Goal: Task Accomplishment & Management: Complete application form

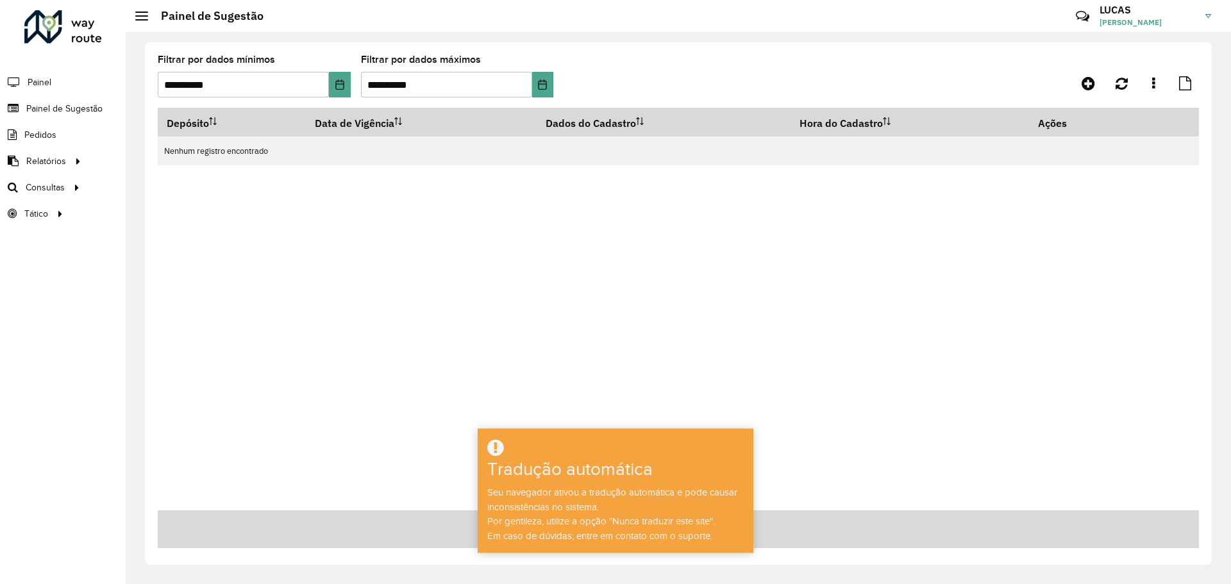
drag, startPoint x: 1191, startPoint y: 19, endPoint x: 1190, endPoint y: 26, distance: 7.7
click at [1191, 19] on span "[PERSON_NAME]" at bounding box center [1147, 23] width 96 height 12
click at [1123, 107] on font "Encerrar sessão" at bounding box center [1146, 103] width 64 height 12
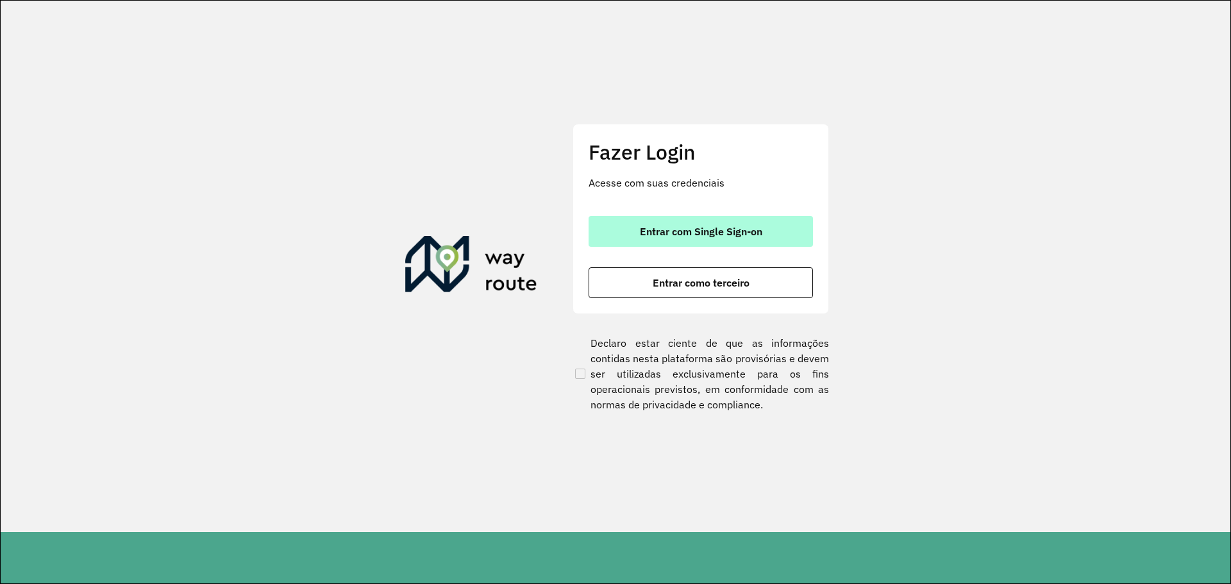
click at [710, 240] on button "Entrar com Single Sign-on" at bounding box center [700, 231] width 224 height 31
click at [699, 236] on font "Entrar com Single Sign-on" at bounding box center [701, 231] width 122 height 13
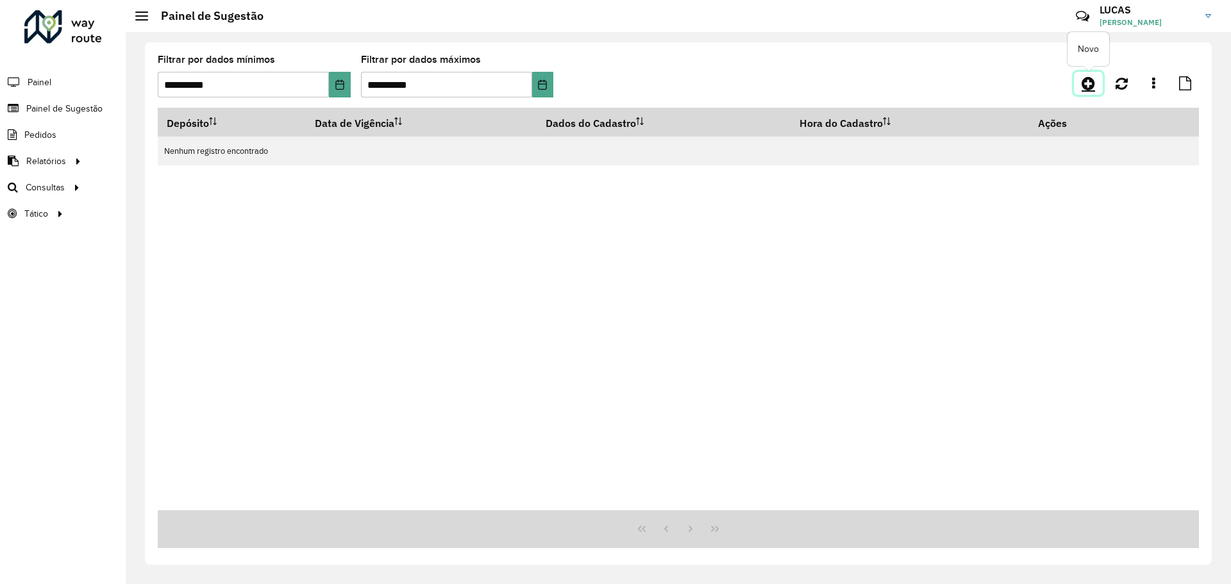
click at [1086, 79] on icon at bounding box center [1087, 83] width 13 height 15
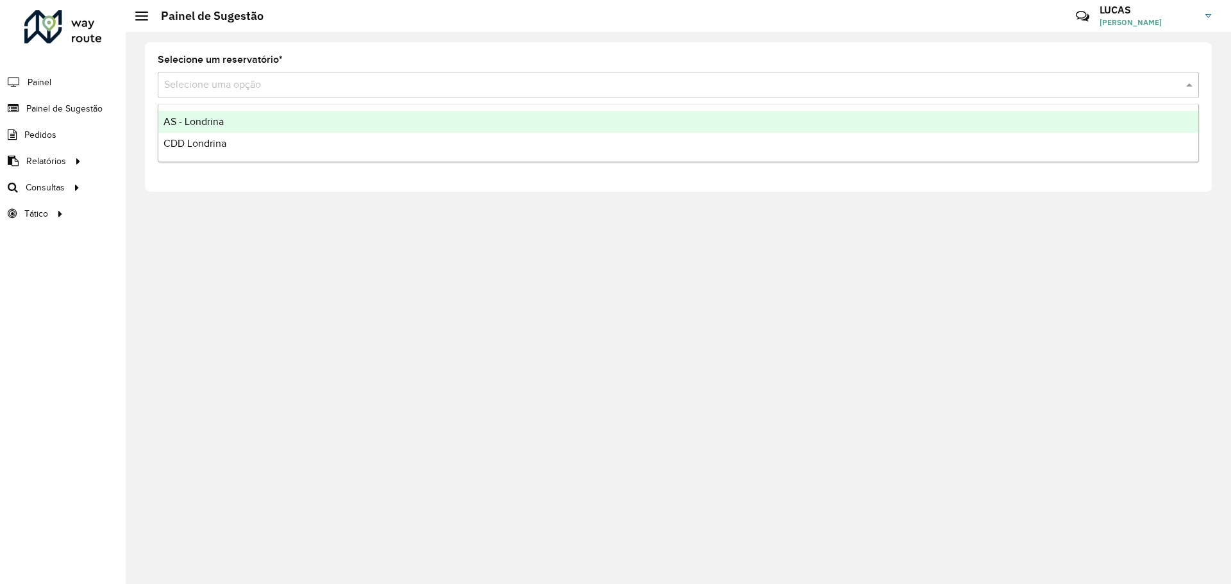
click at [302, 91] on input "text" at bounding box center [665, 85] width 1002 height 15
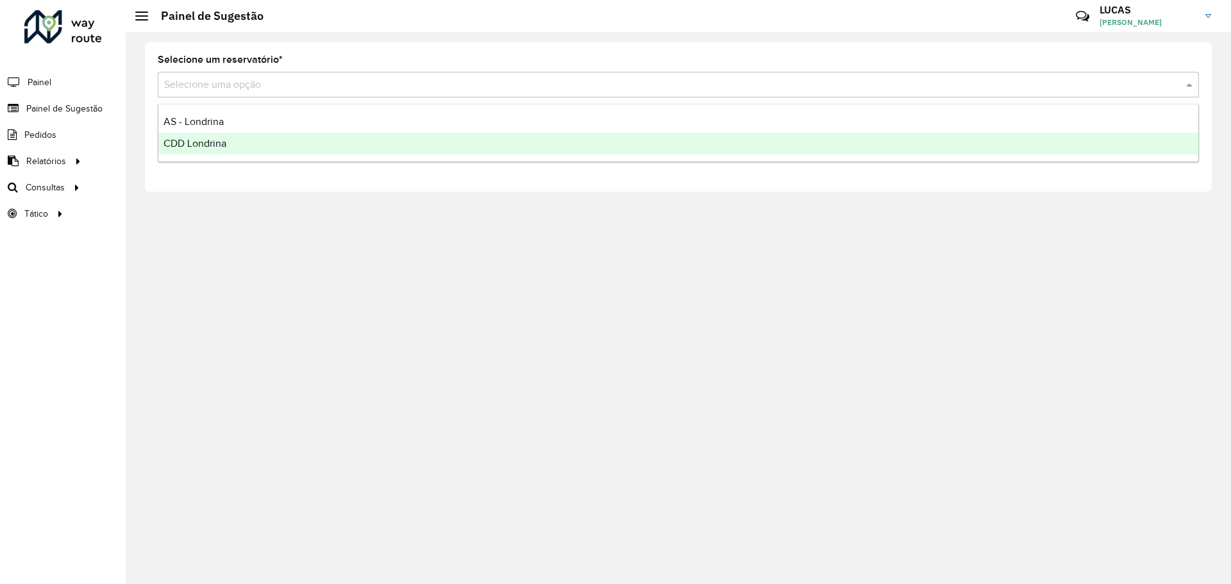
drag, startPoint x: 247, startPoint y: 134, endPoint x: 243, endPoint y: 146, distance: 12.8
click at [247, 138] on div "CDD Londrina" at bounding box center [678, 144] width 1040 height 22
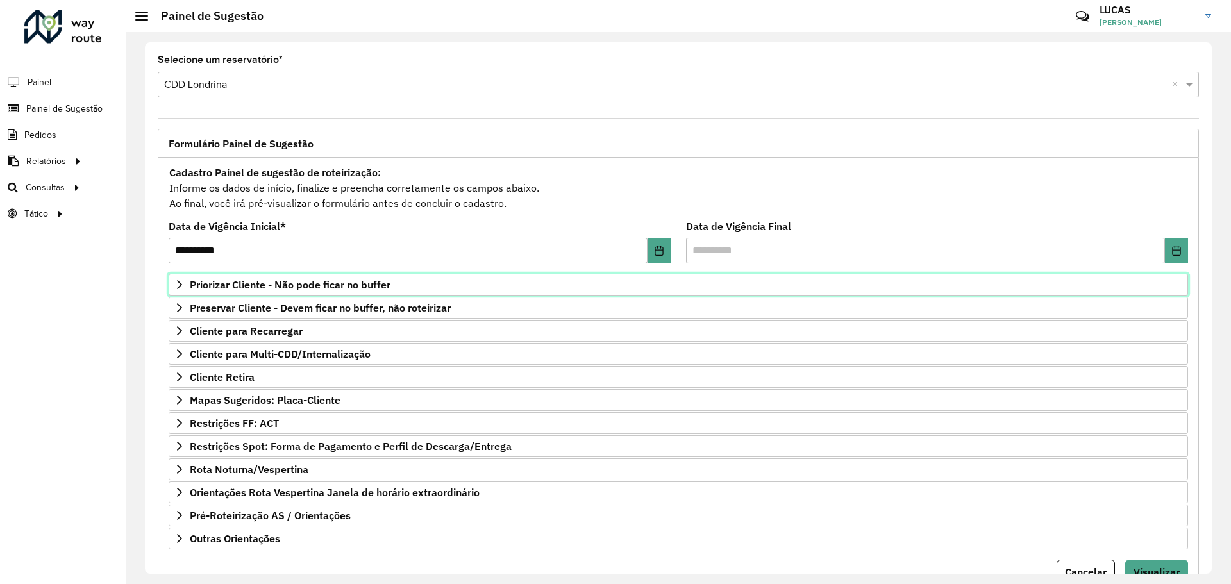
click at [242, 292] on link "Priorizar Cliente - Não pode ficar no buffer" at bounding box center [678, 285] width 1019 height 22
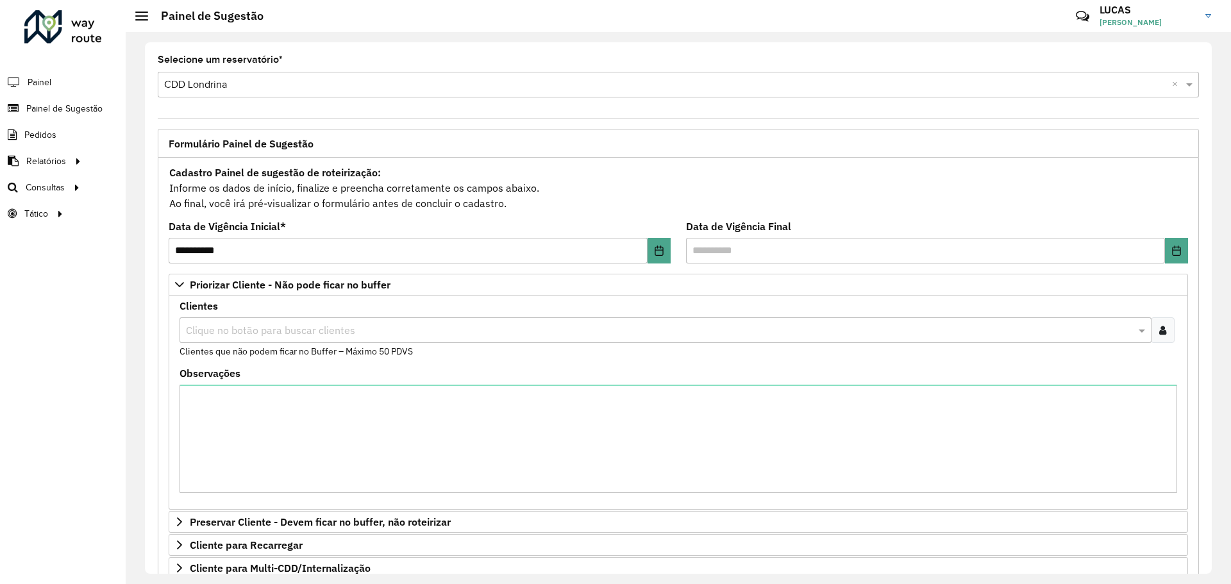
click at [229, 333] on input "text" at bounding box center [659, 330] width 952 height 15
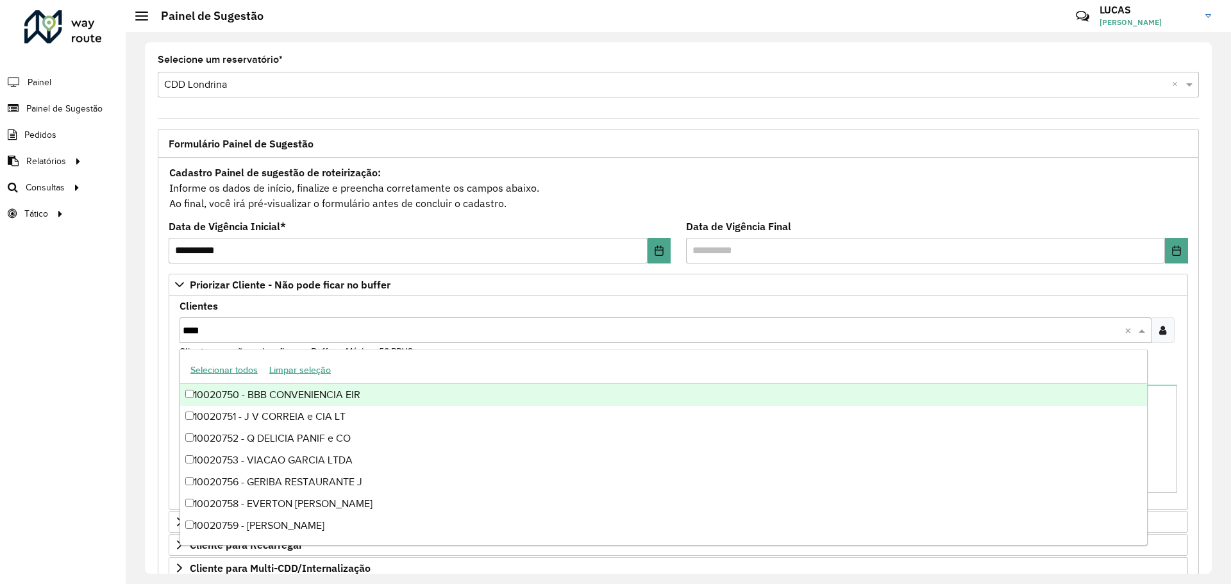
type input "*****"
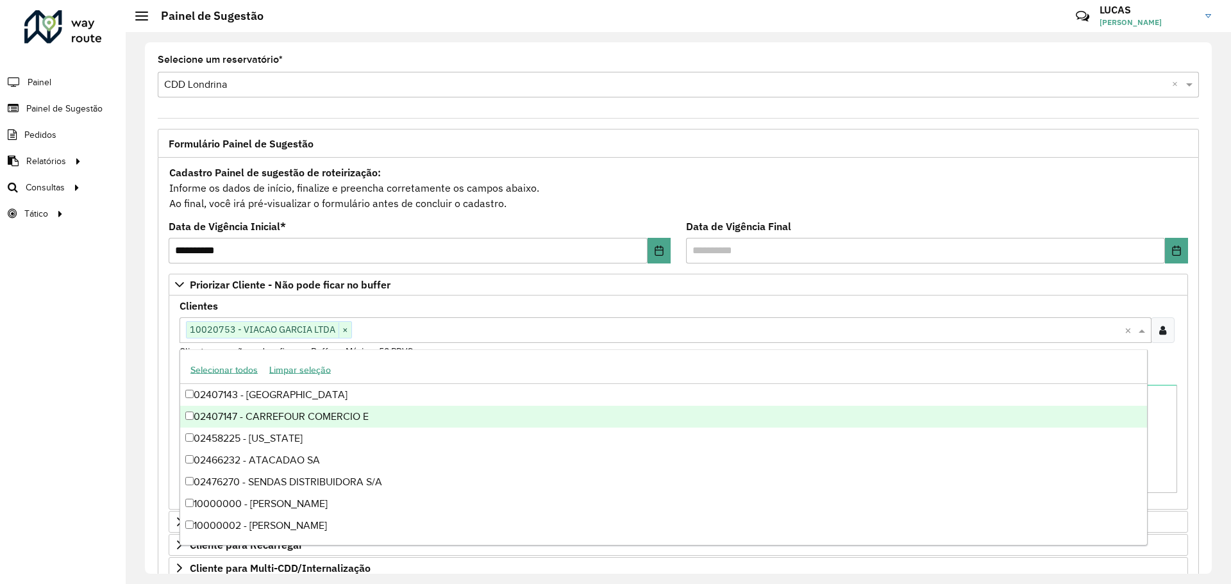
click at [1174, 372] on formly-field "Observações" at bounding box center [678, 436] width 1013 height 135
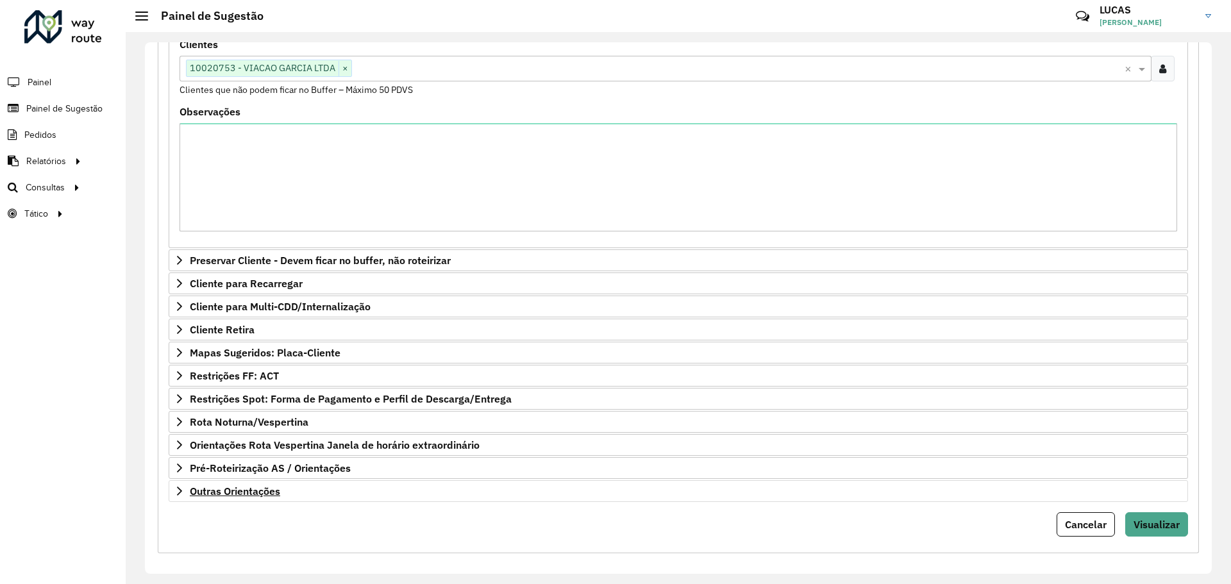
scroll to position [269, 0]
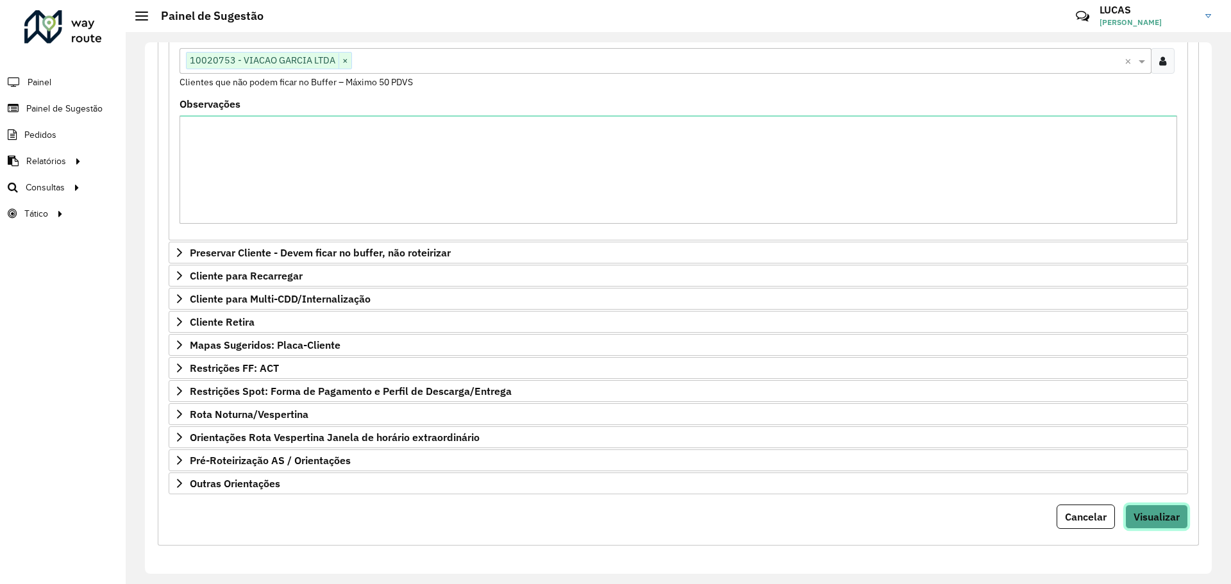
click at [1152, 518] on font "Visualizar" at bounding box center [1156, 516] width 46 height 13
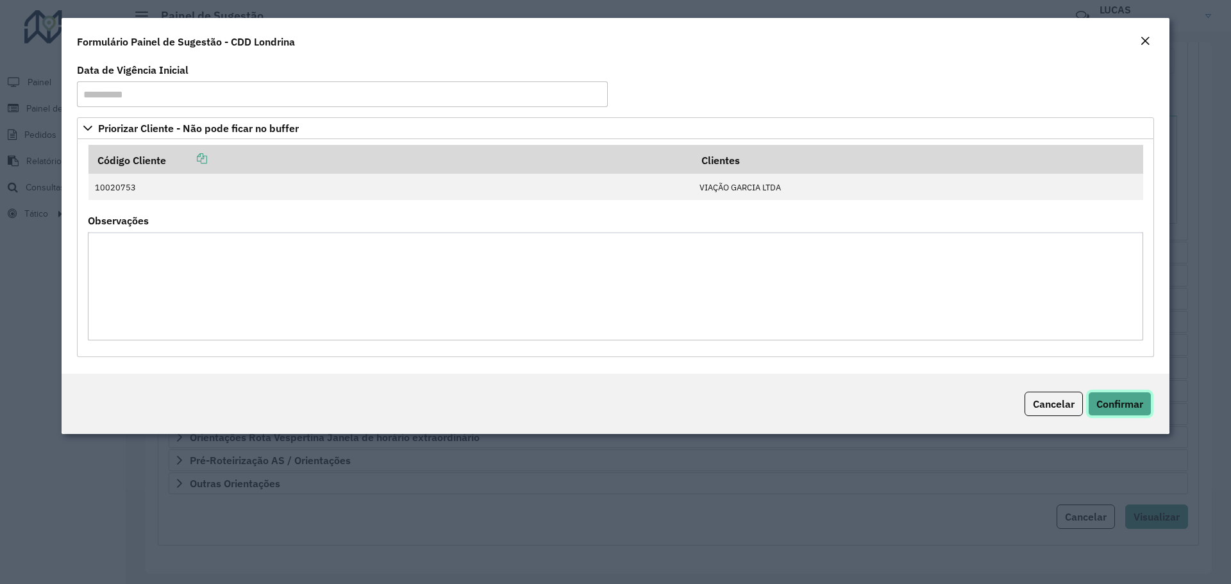
click at [1118, 411] on button "Confirmar" at bounding box center [1119, 404] width 63 height 24
